Goal: Feedback & Contribution: Contribute content

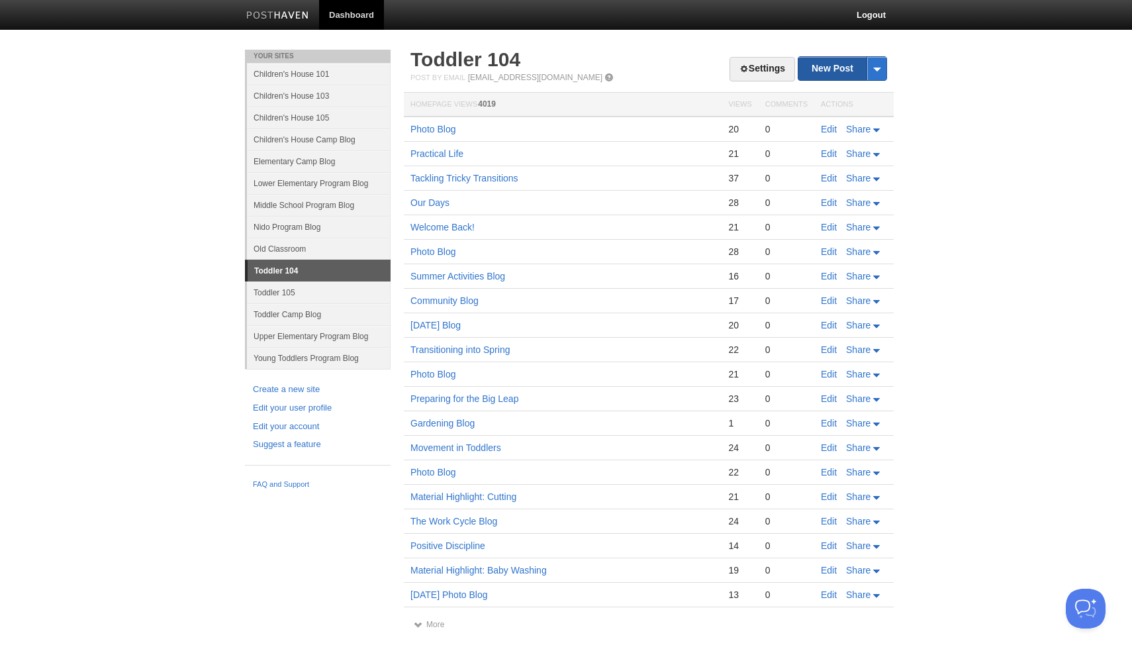
click at [828, 70] on link "New Post" at bounding box center [843, 68] width 88 height 23
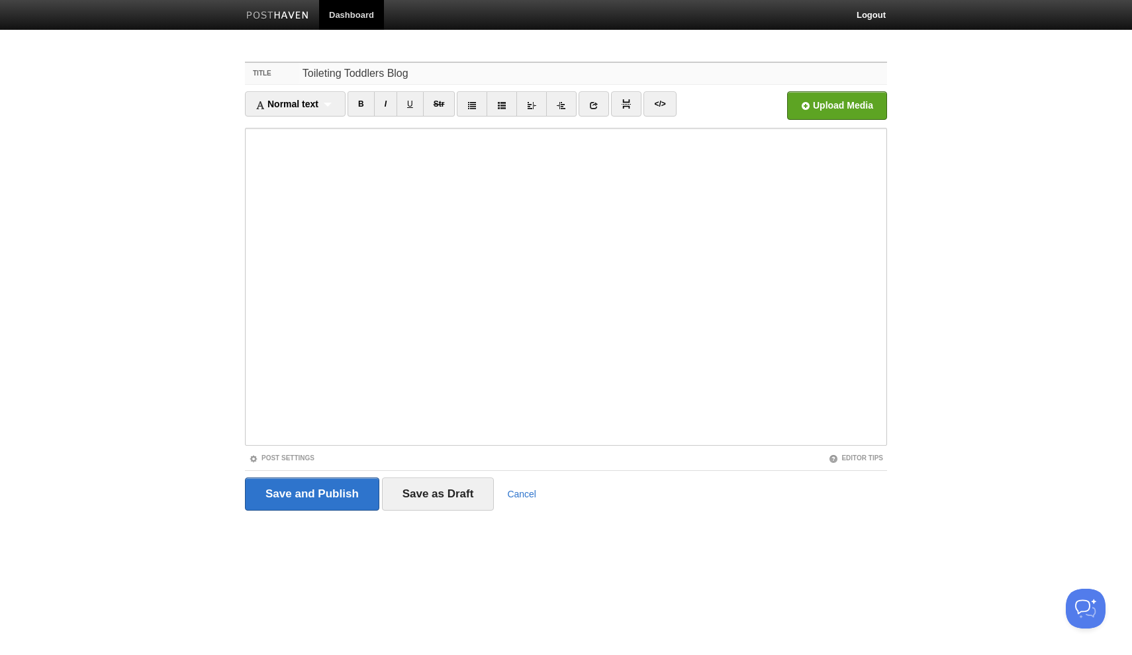
type input "Toileting Toddlers Blog"
click at [820, 103] on input "file" at bounding box center [437, 109] width 1003 height 68
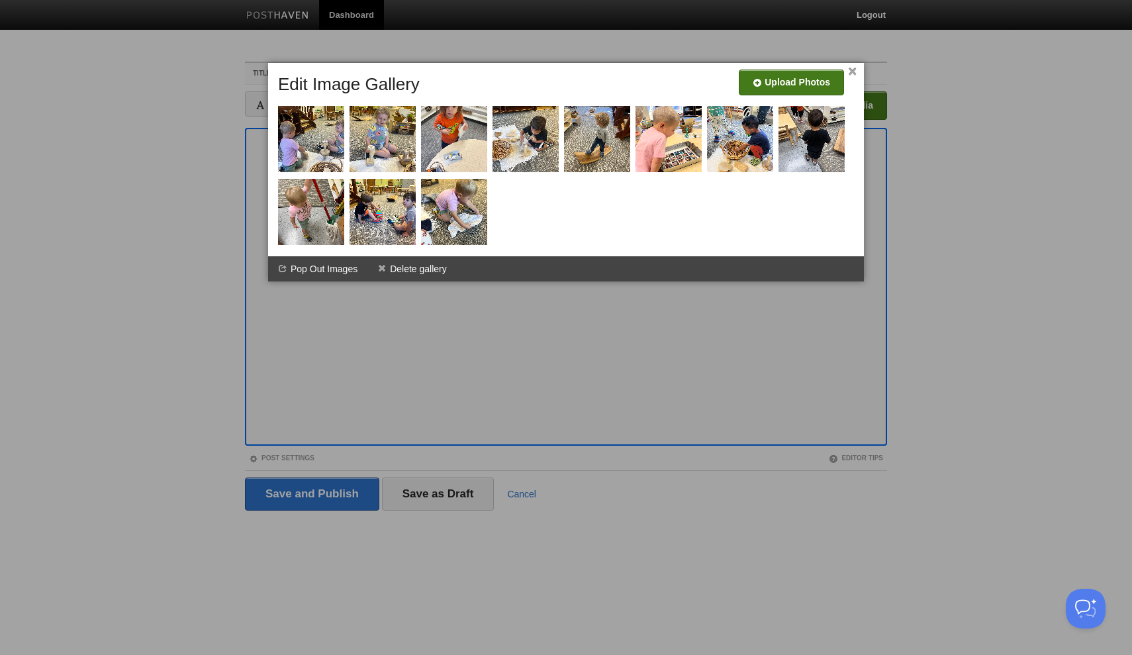
click at [785, 85] on input "file" at bounding box center [394, 88] width 1003 height 68
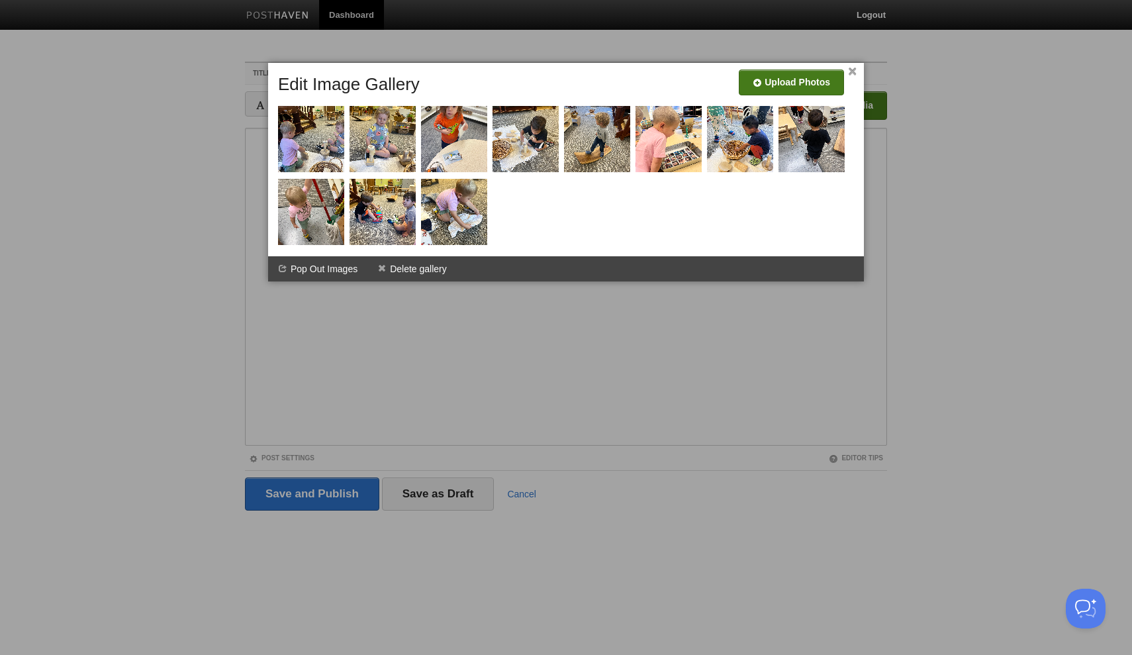
click at [821, 85] on input "file" at bounding box center [394, 88] width 1003 height 68
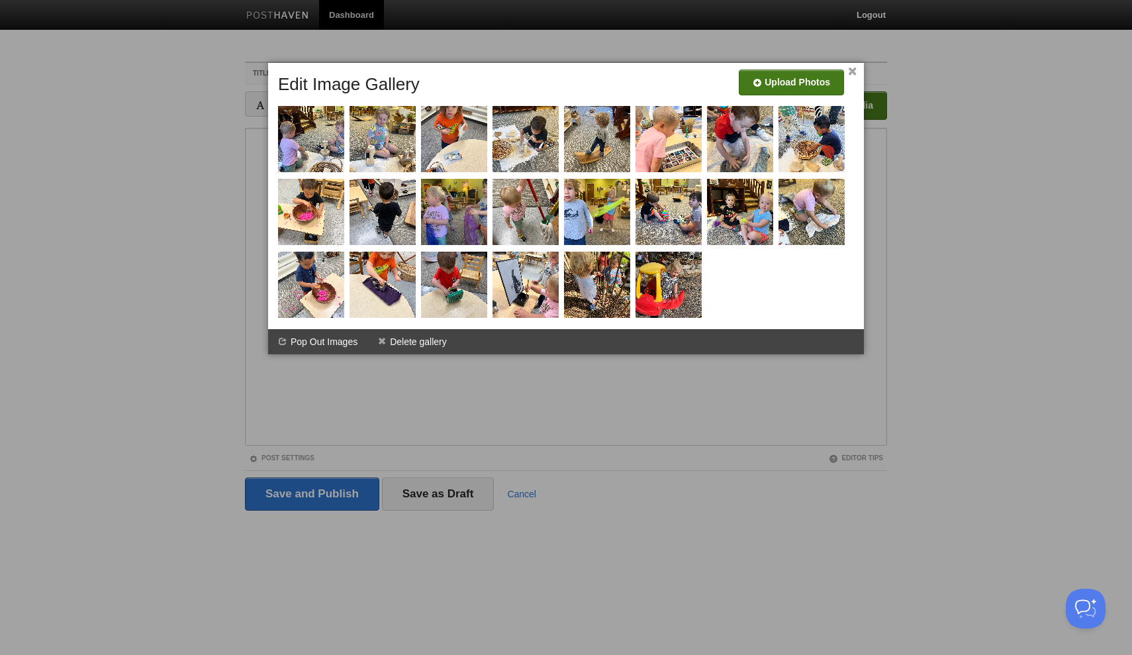
click at [765, 77] on input "file" at bounding box center [394, 88] width 1003 height 68
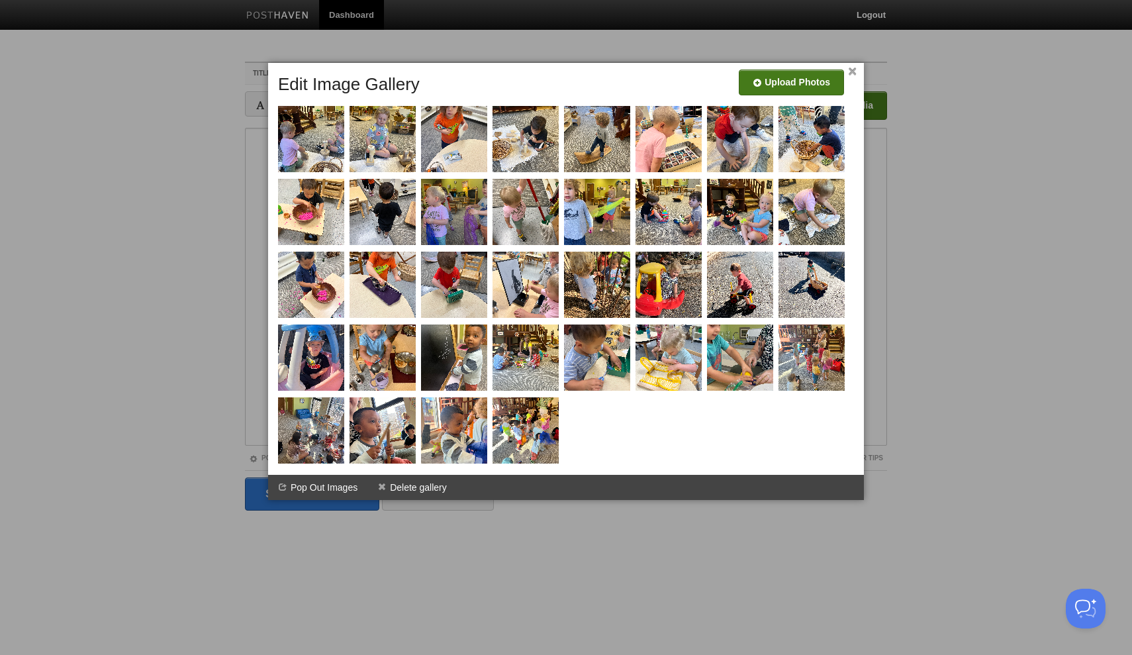
click at [795, 86] on input "file" at bounding box center [394, 88] width 1003 height 68
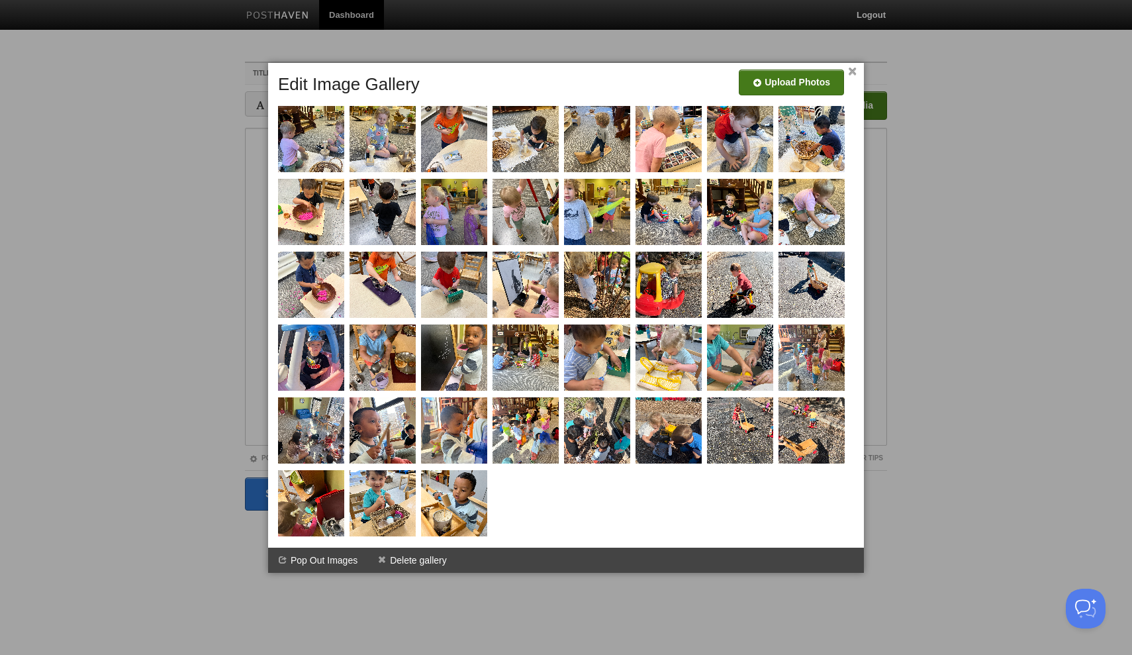
click at [815, 89] on input "file" at bounding box center [394, 88] width 1003 height 68
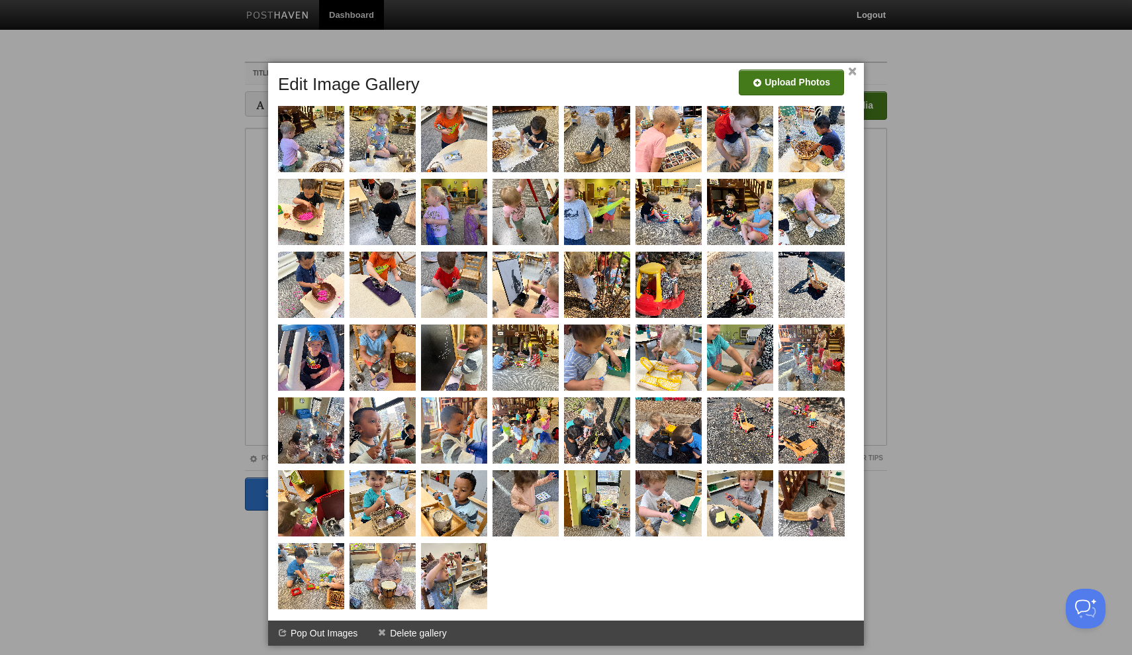
click at [782, 85] on input "file" at bounding box center [394, 88] width 1003 height 68
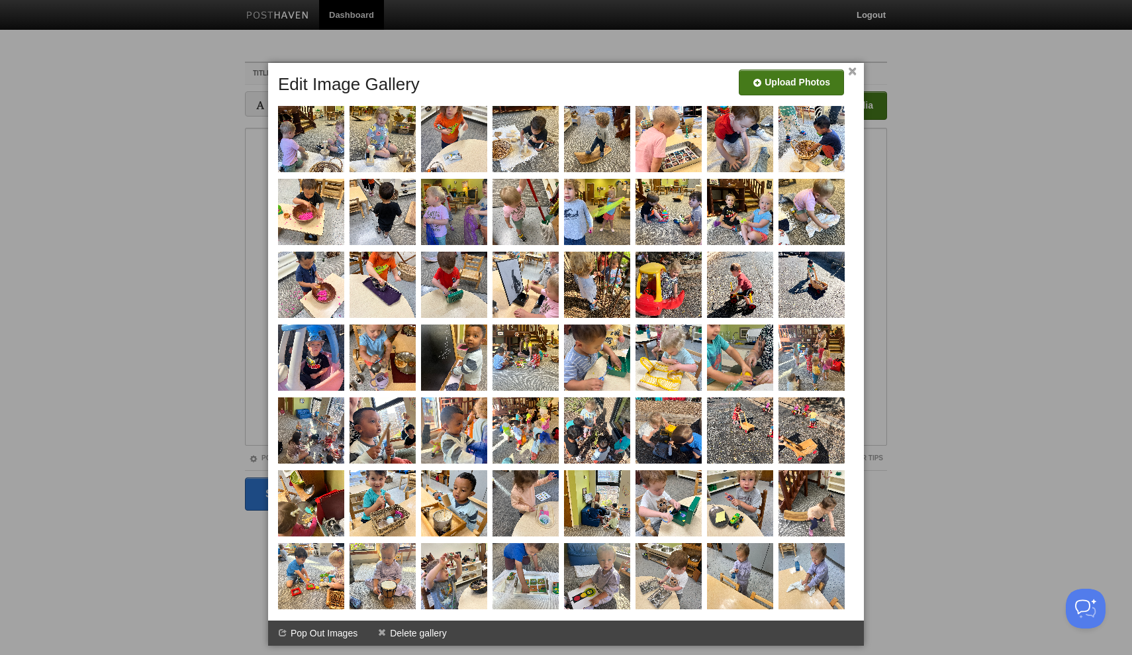
click at [819, 83] on input "file" at bounding box center [394, 88] width 1003 height 68
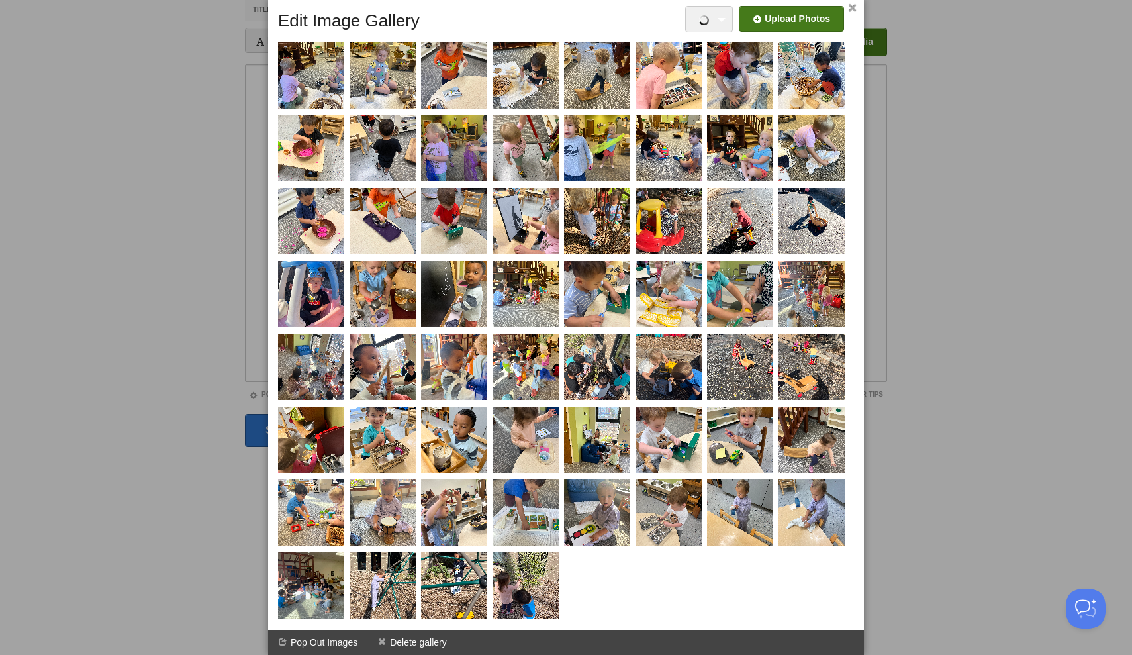
scroll to position [64, 0]
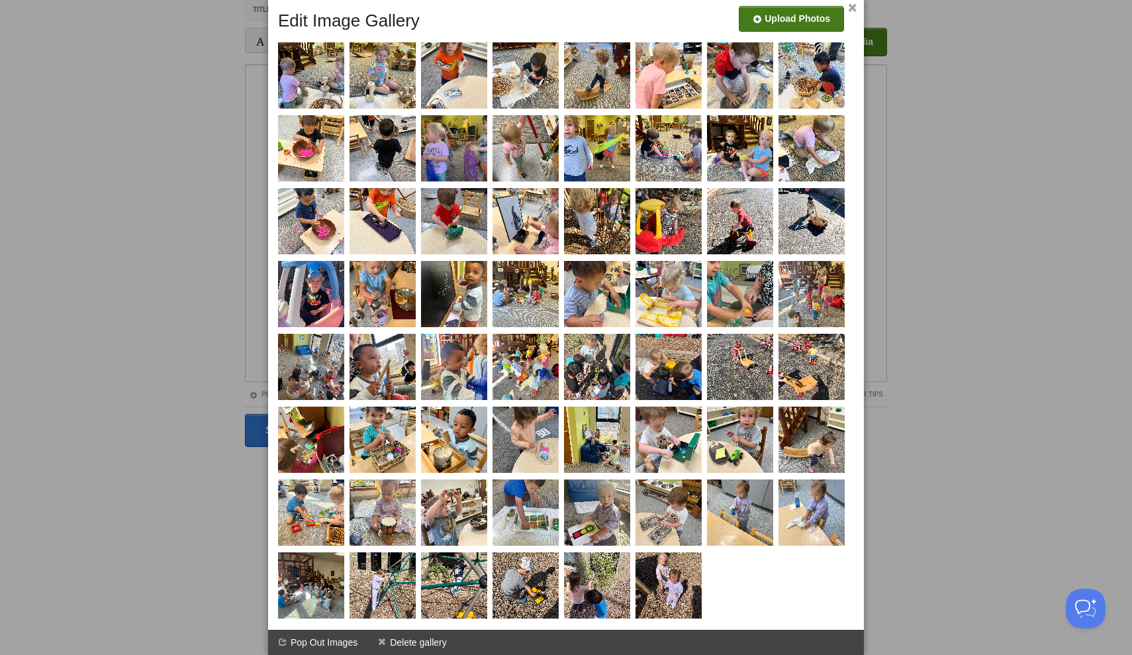
click at [820, 21] on input "file" at bounding box center [394, 24] width 1003 height 68
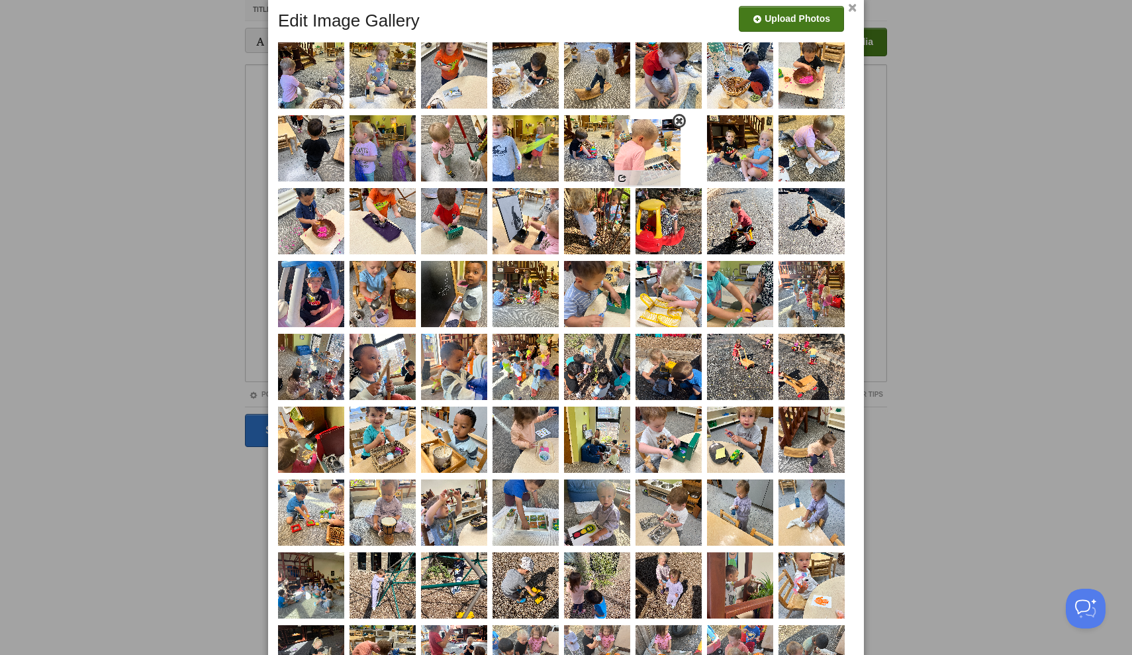
drag, startPoint x: 670, startPoint y: 87, endPoint x: 648, endPoint y: 162, distance: 77.8
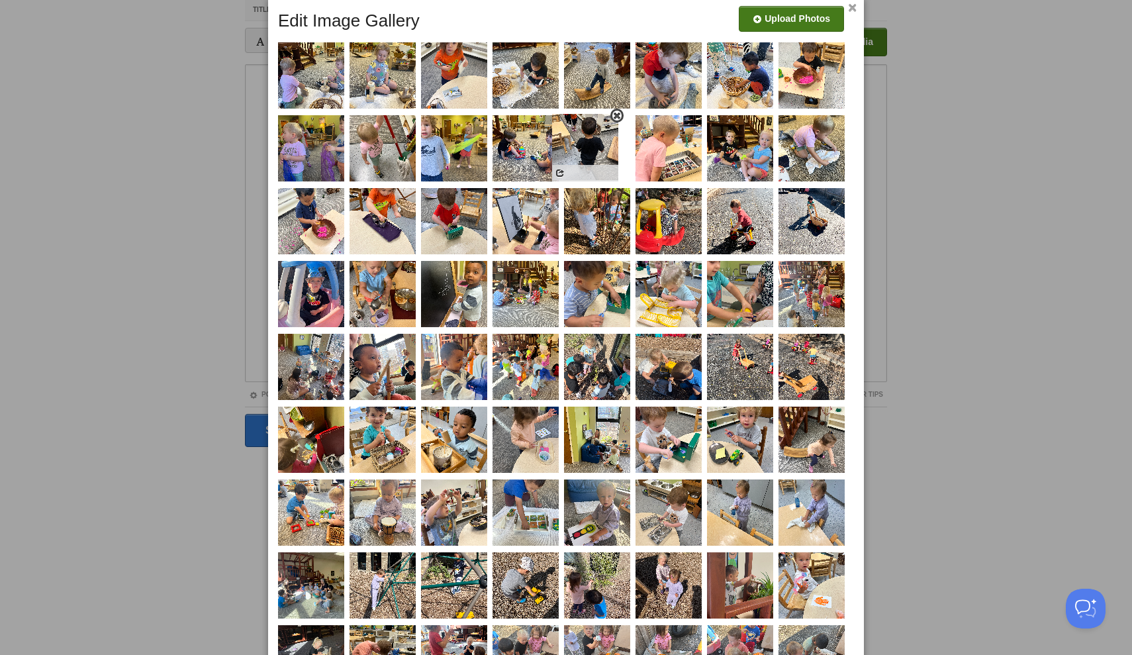
drag, startPoint x: 328, startPoint y: 155, endPoint x: 602, endPoint y: 154, distance: 274.2
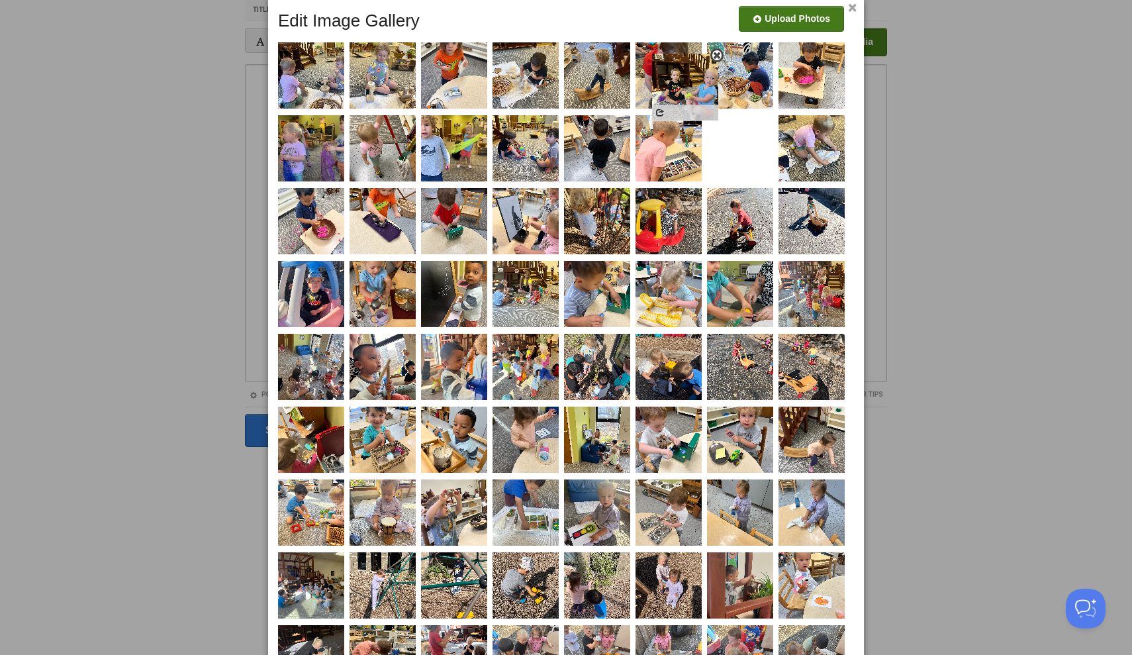
drag, startPoint x: 760, startPoint y: 160, endPoint x: 705, endPoint y: 97, distance: 83.0
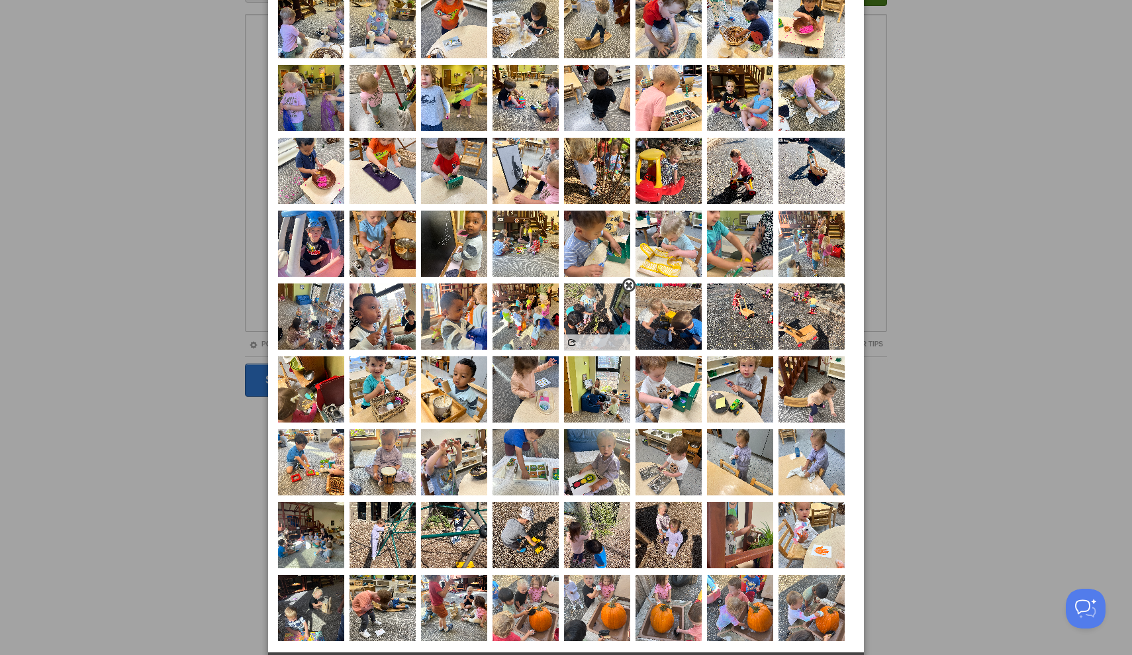
scroll to position [123, 0]
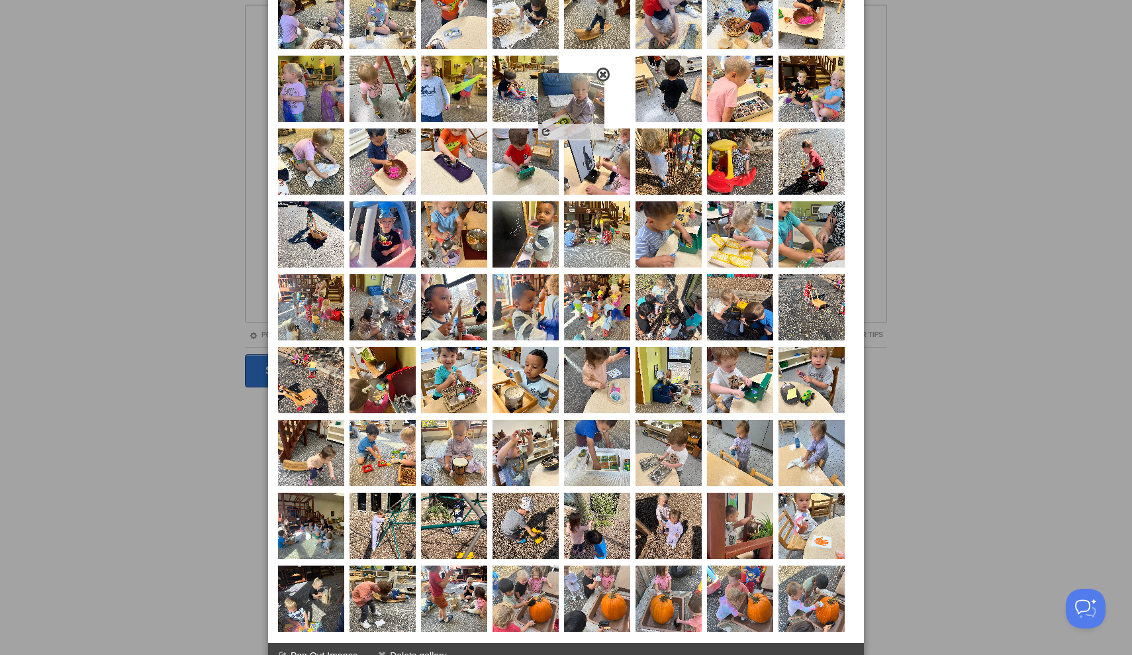
drag, startPoint x: 616, startPoint y: 452, endPoint x: 592, endPoint y: 100, distance: 352.5
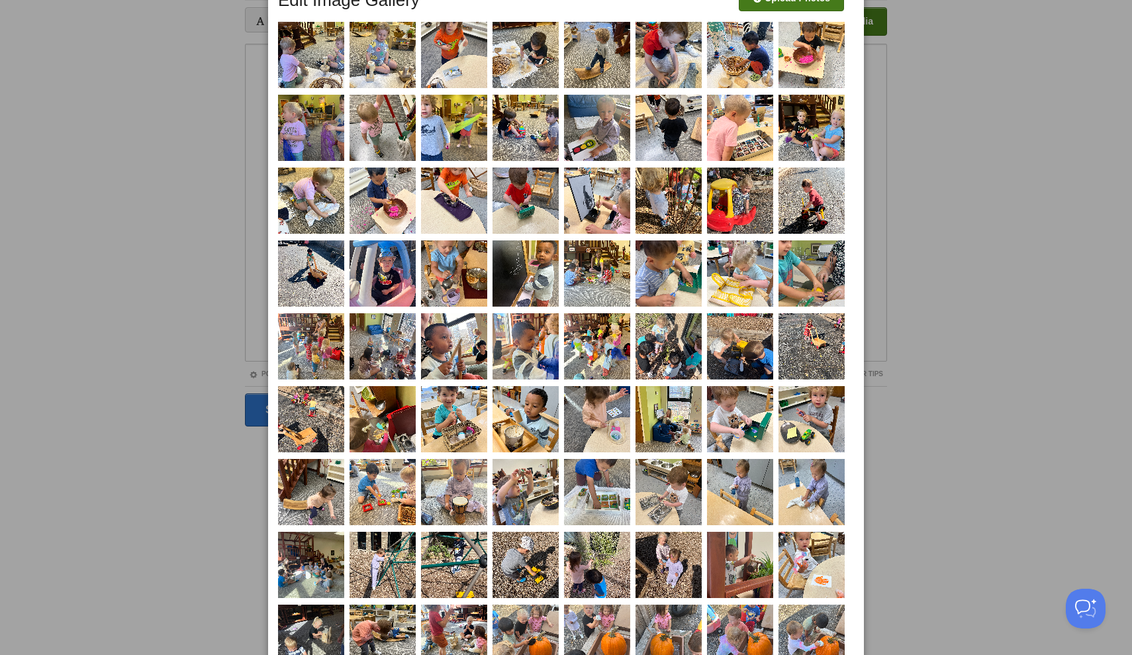
scroll to position [66, 0]
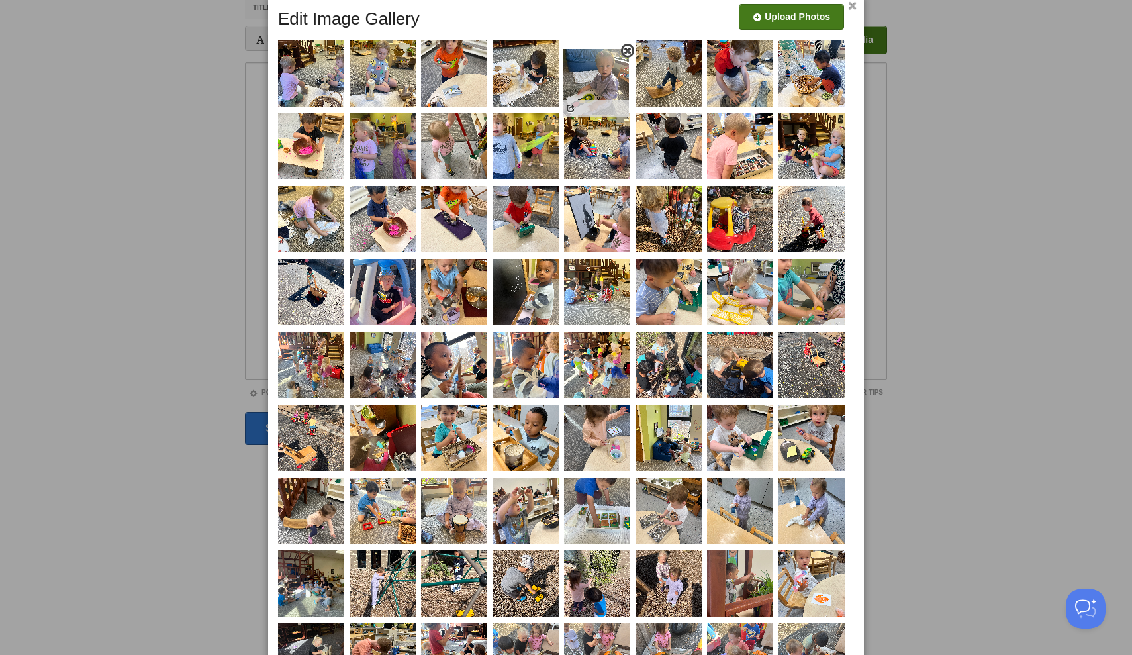
drag, startPoint x: 607, startPoint y: 154, endPoint x: 606, endPoint y: 90, distance: 63.6
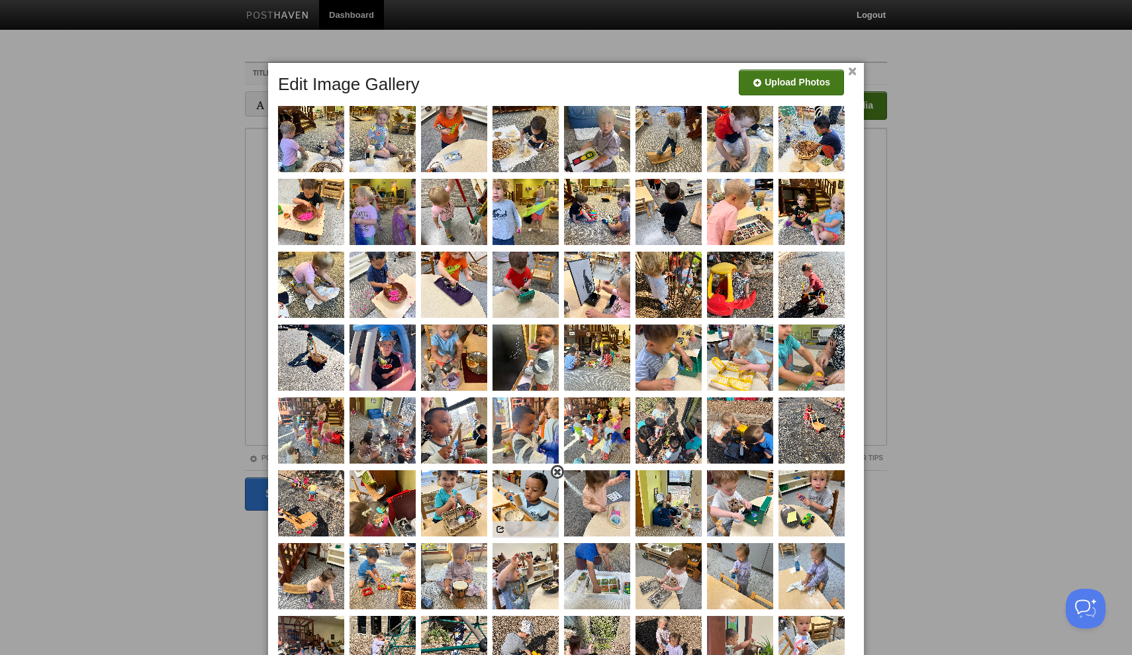
scroll to position [0, 0]
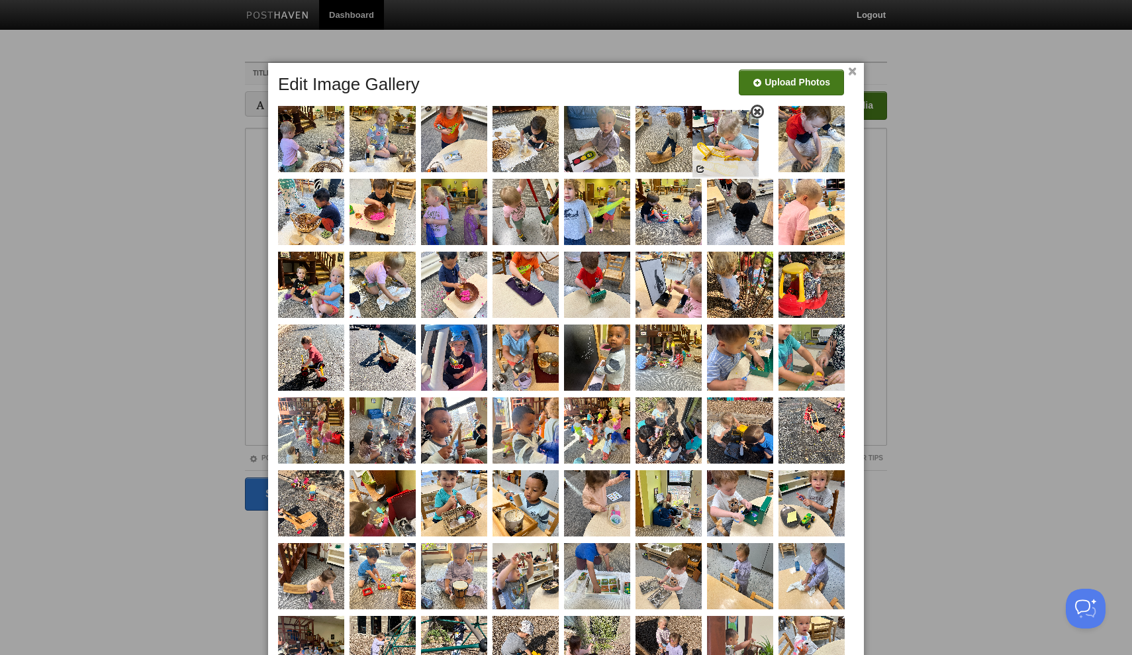
drag, startPoint x: 750, startPoint y: 368, endPoint x: 733, endPoint y: 153, distance: 215.3
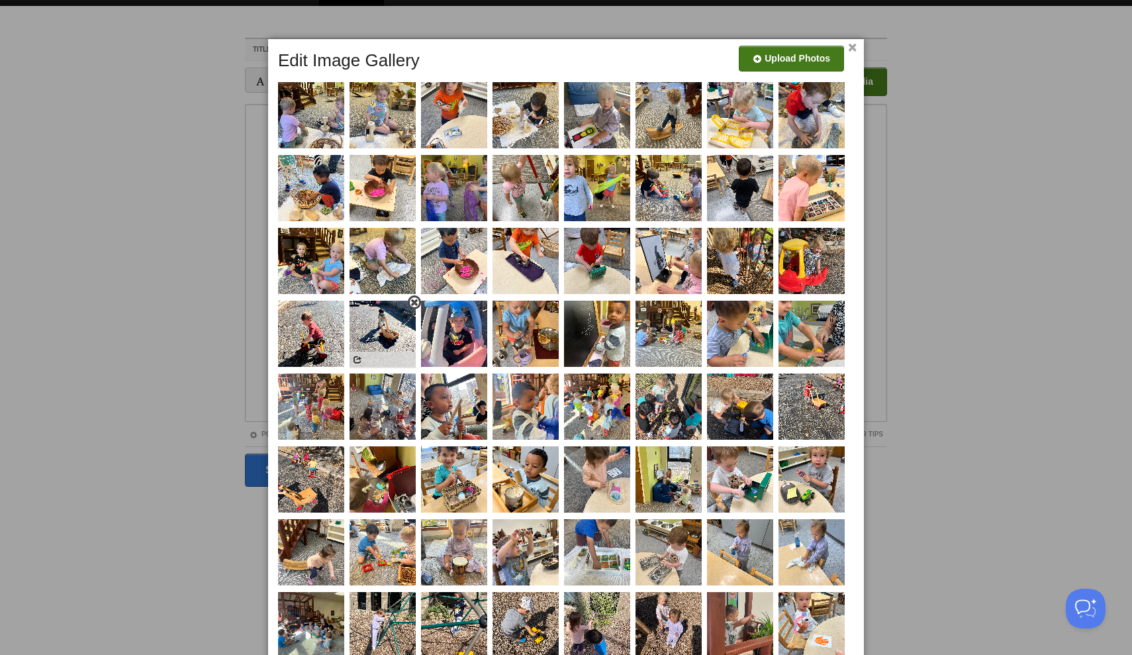
scroll to position [26, 0]
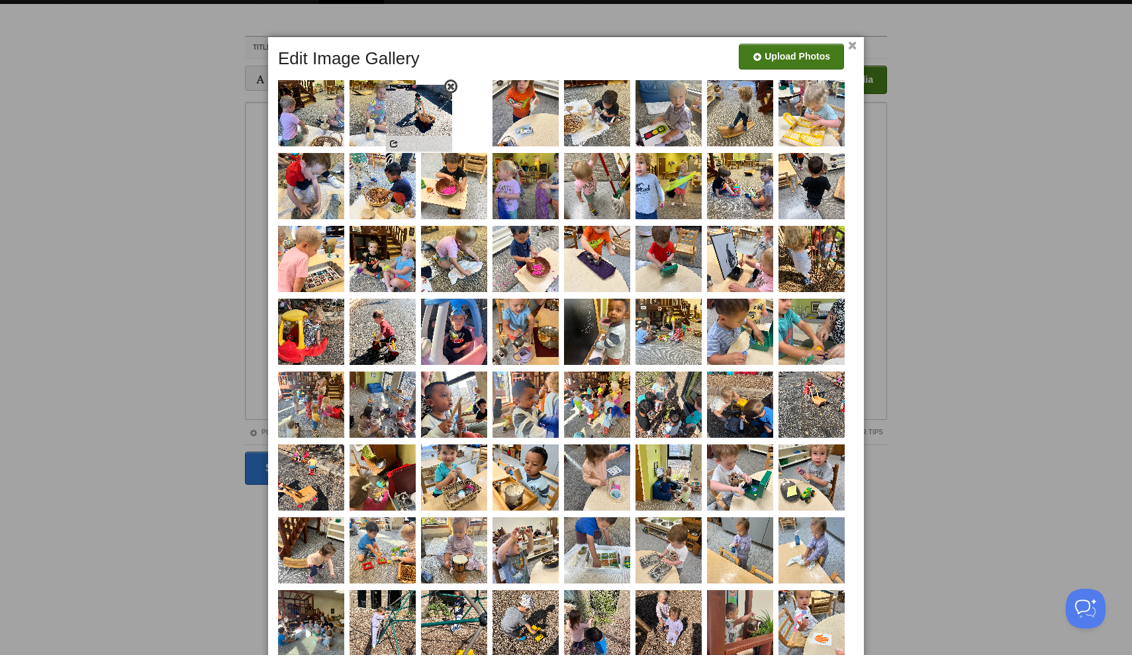
drag, startPoint x: 386, startPoint y: 334, endPoint x: 423, endPoint y: 123, distance: 214.4
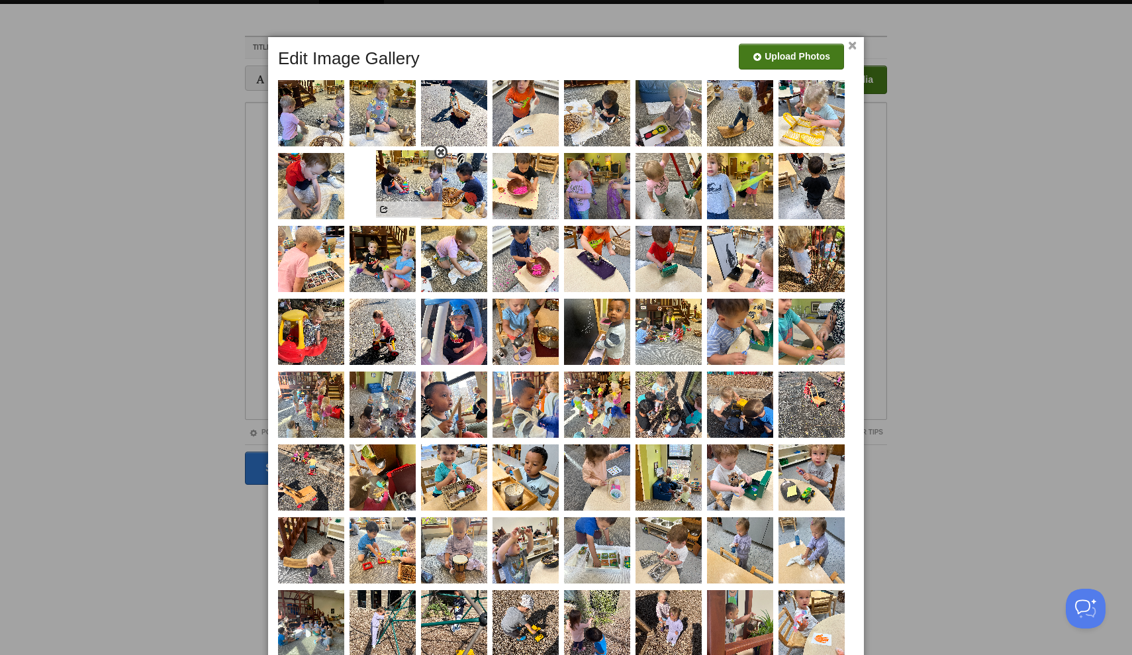
drag, startPoint x: 730, startPoint y: 195, endPoint x: 401, endPoint y: 195, distance: 329.8
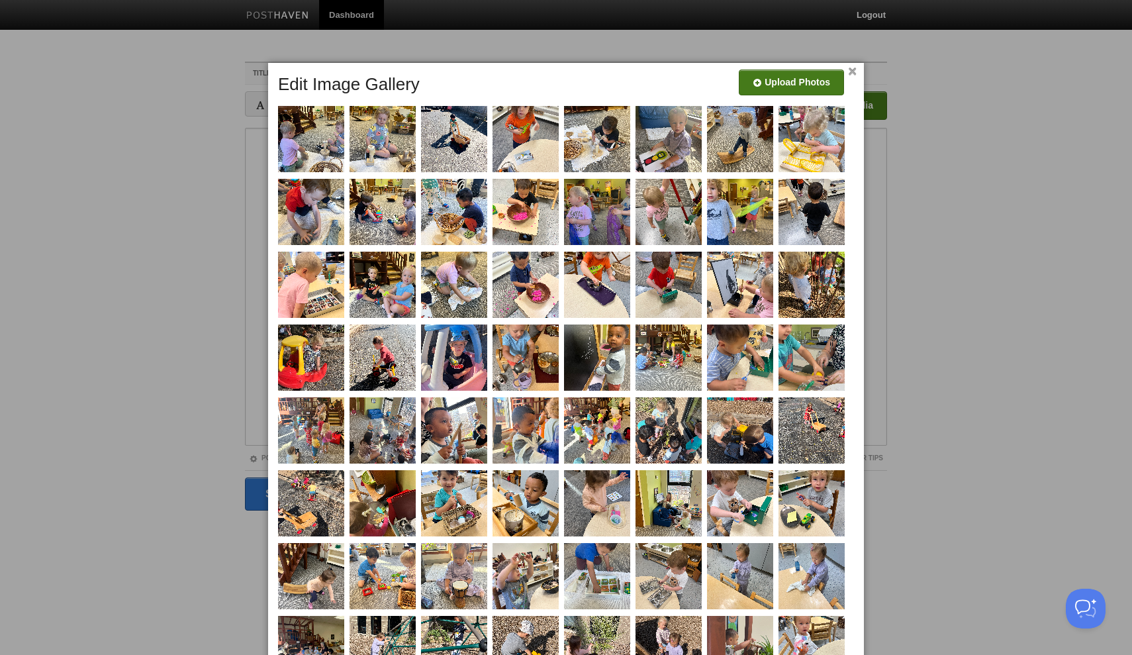
scroll to position [0, 0]
click at [850, 71] on link "×" at bounding box center [852, 71] width 9 height 7
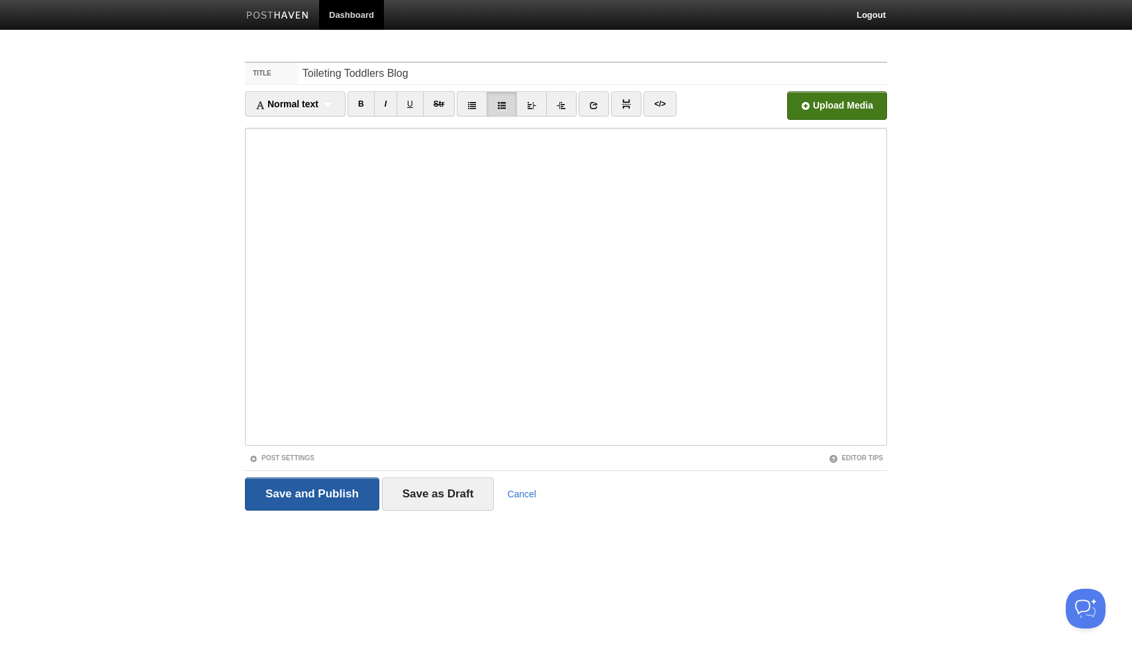
click at [344, 499] on input "Save and Publish" at bounding box center [312, 493] width 134 height 33
